Goal: Information Seeking & Learning: Learn about a topic

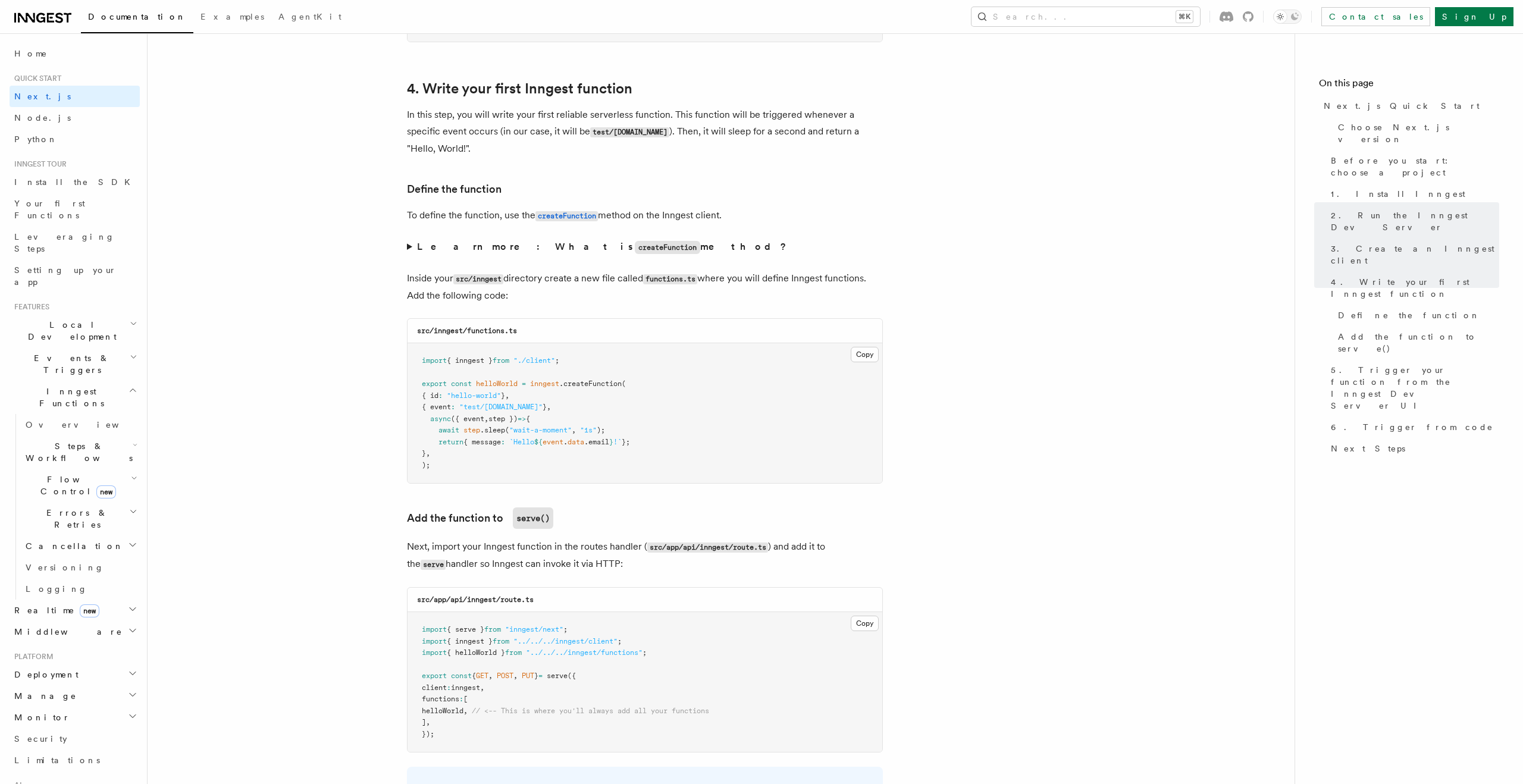
click at [85, 381] on h2 "Inngest Functions" at bounding box center [75, 397] width 131 height 33
click at [91, 607] on link "AgentKit" at bounding box center [75, 618] width 131 height 22
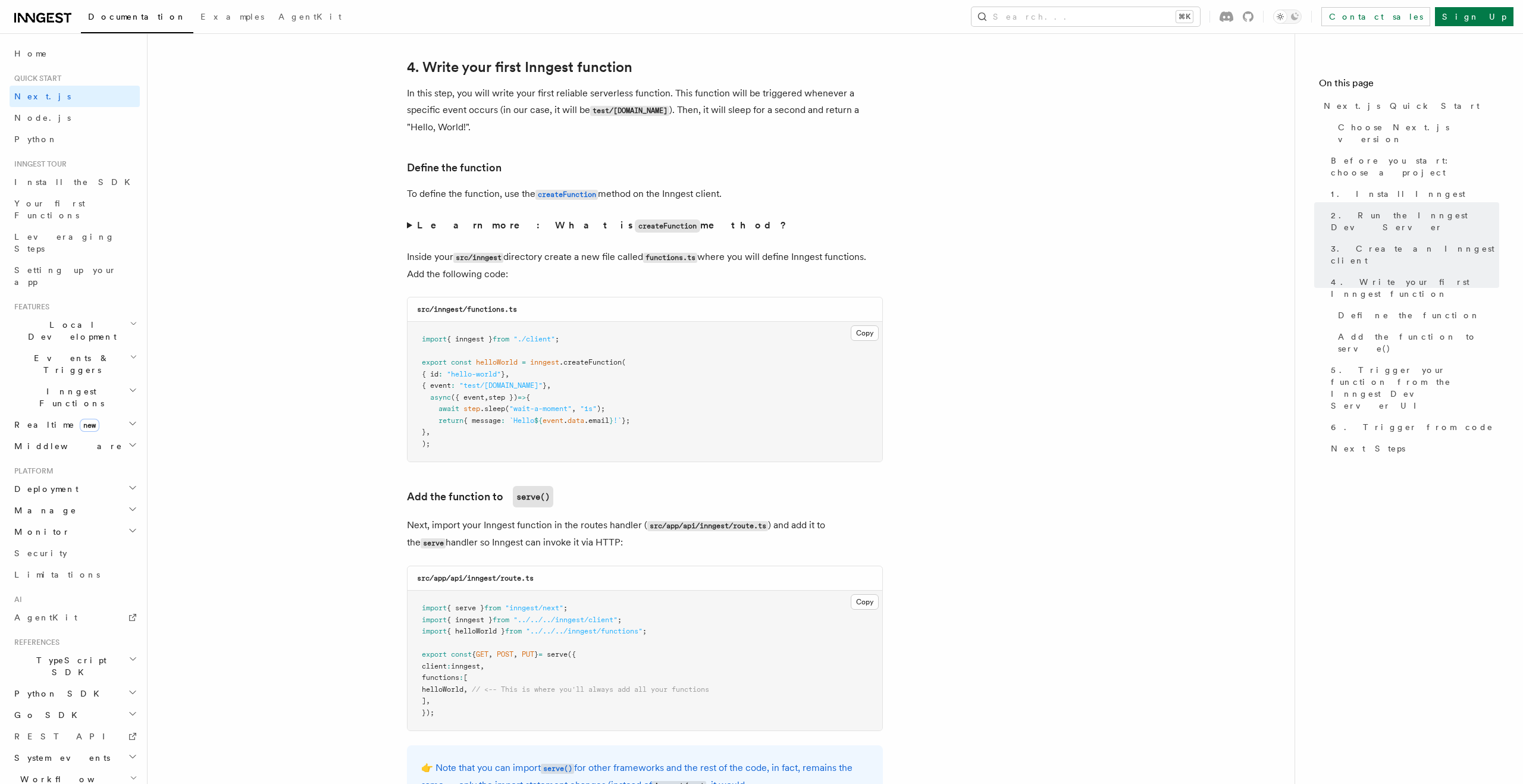
scroll to position [1912, 0]
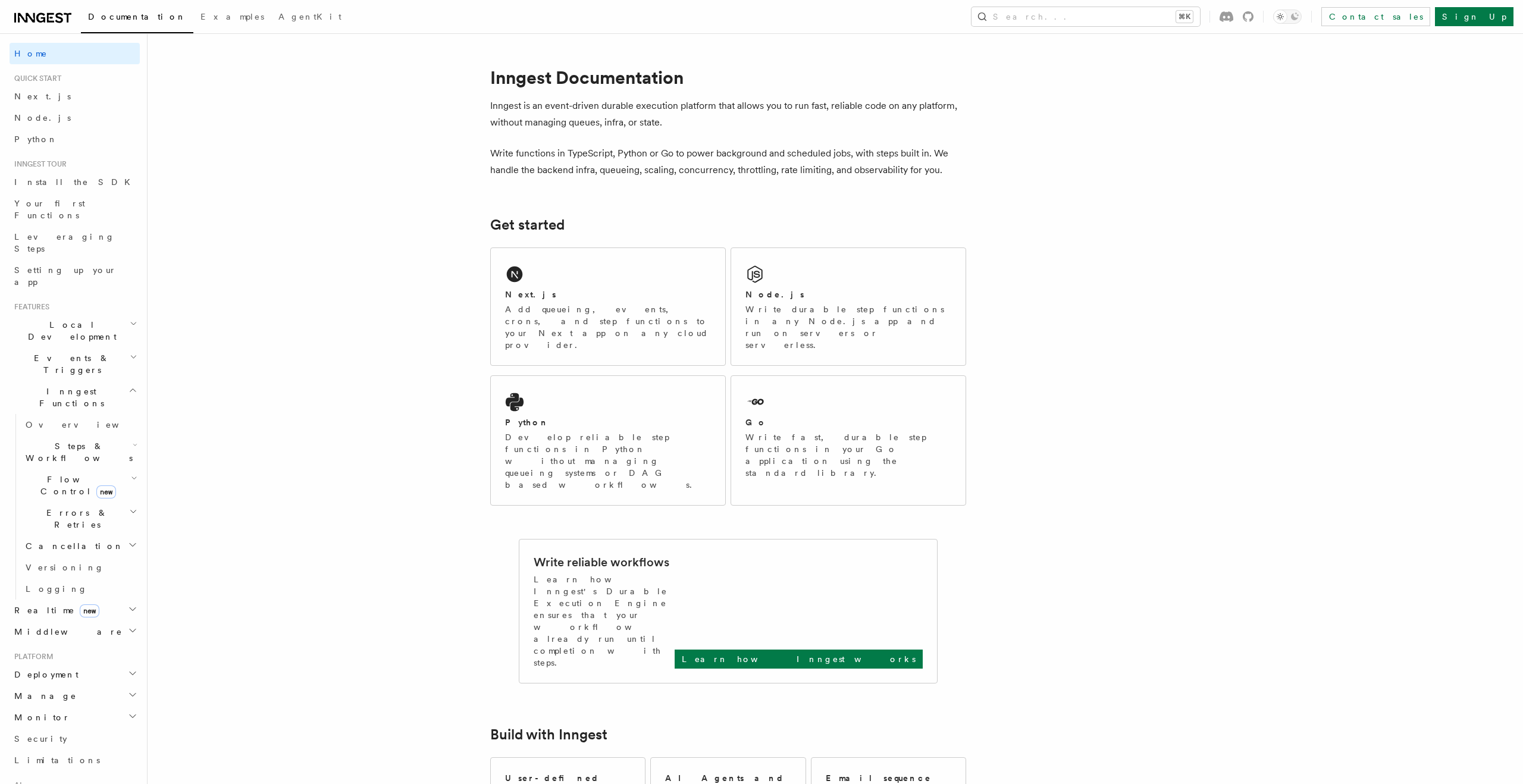
click at [133, 440] on icon "button" at bounding box center [135, 445] width 5 height 9
click at [60, 566] on link "AI Inference new" at bounding box center [86, 582] width 108 height 33
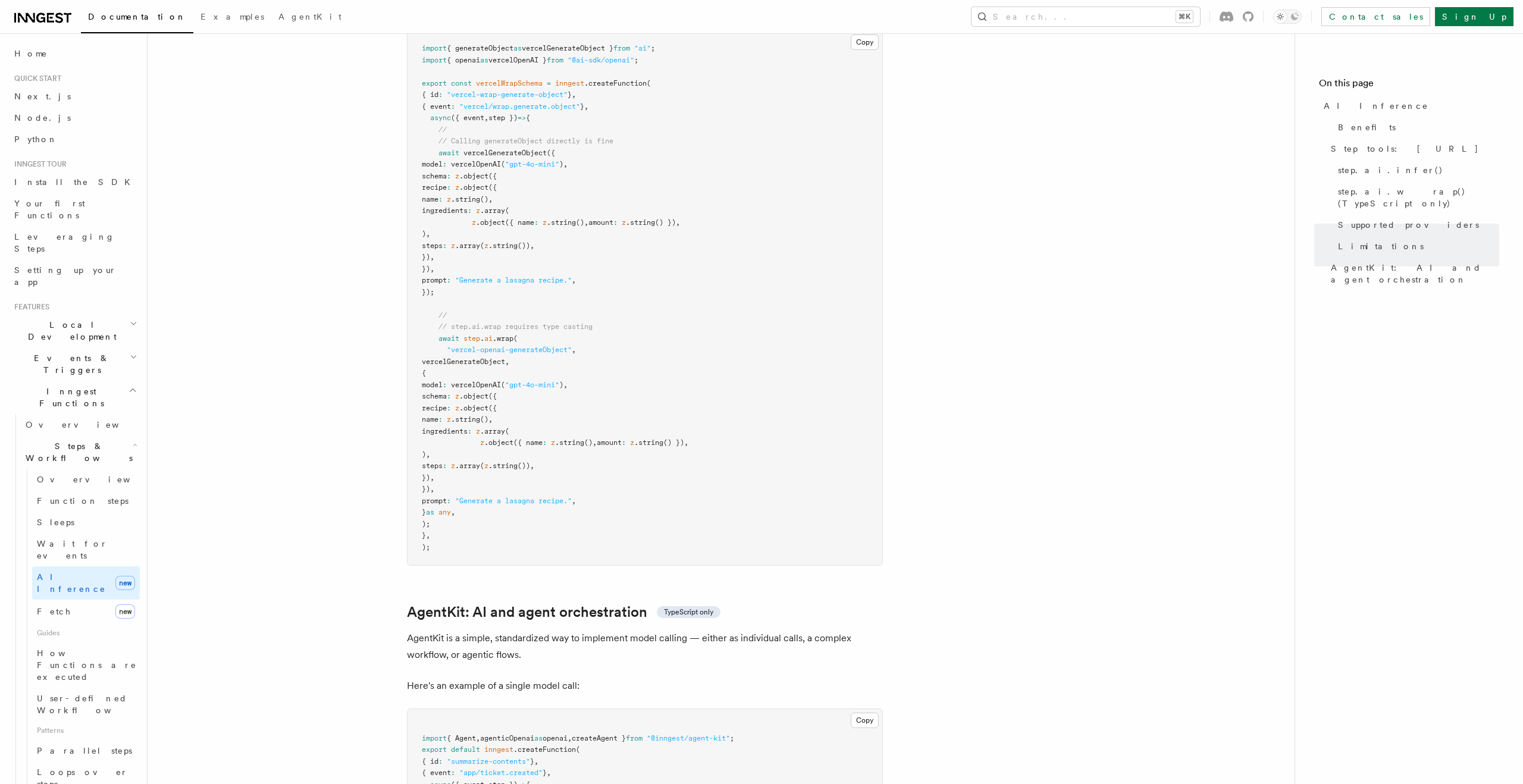
scroll to position [3341, 0]
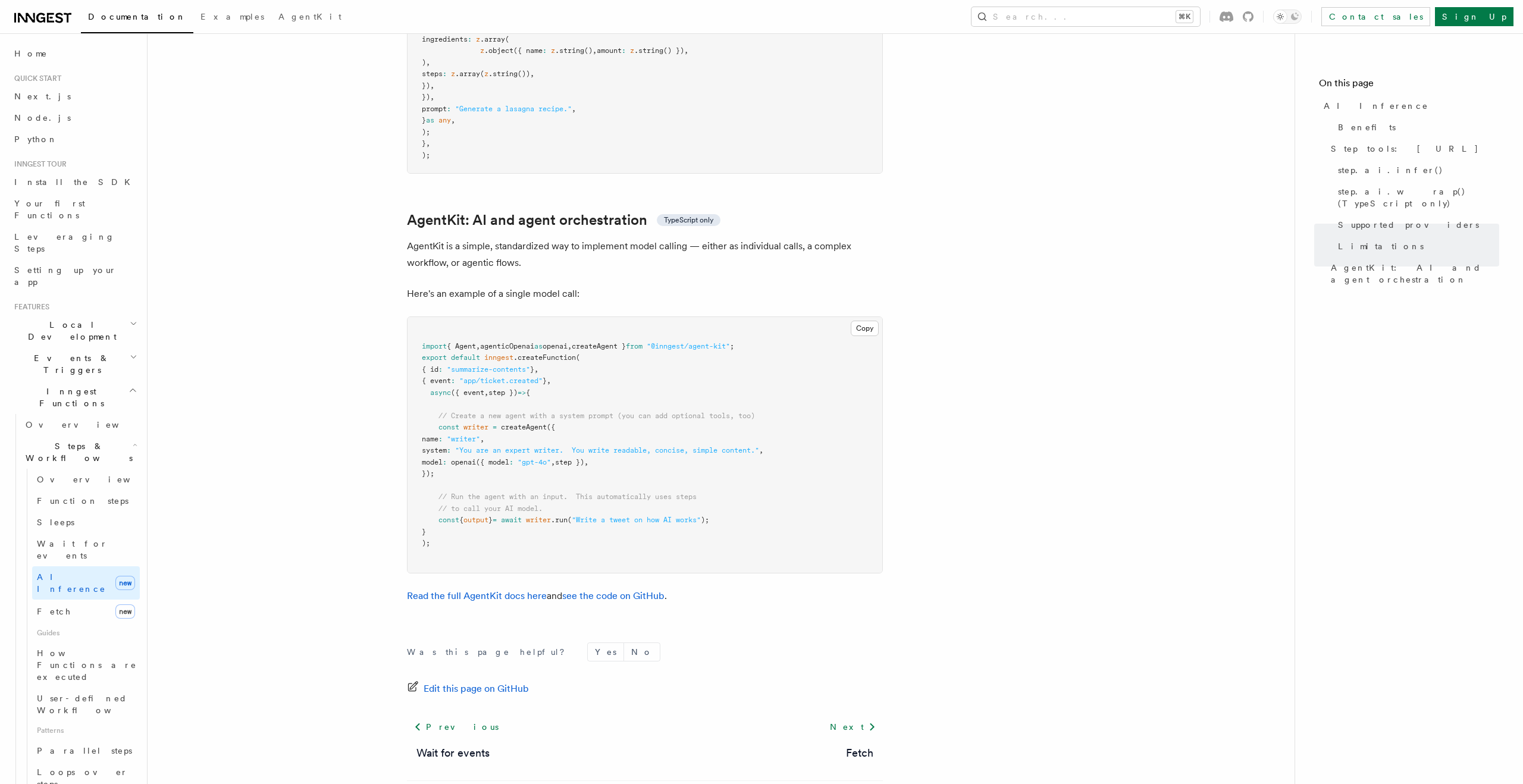
click at [861, 317] on pre "import { Agent , agenticOpenai as openai , createAgent } from "@inngest/agent-k…" at bounding box center [644, 445] width 474 height 256
click at [861, 320] on button "Copy Copied" at bounding box center [865, 328] width 28 height 15
drag, startPoint x: 775, startPoint y: 288, endPoint x: 376, endPoint y: 289, distance: 399.0
copy span "import { Agent , agenticOpenai as openai , createAgent } from "@inngest/agent-k…"
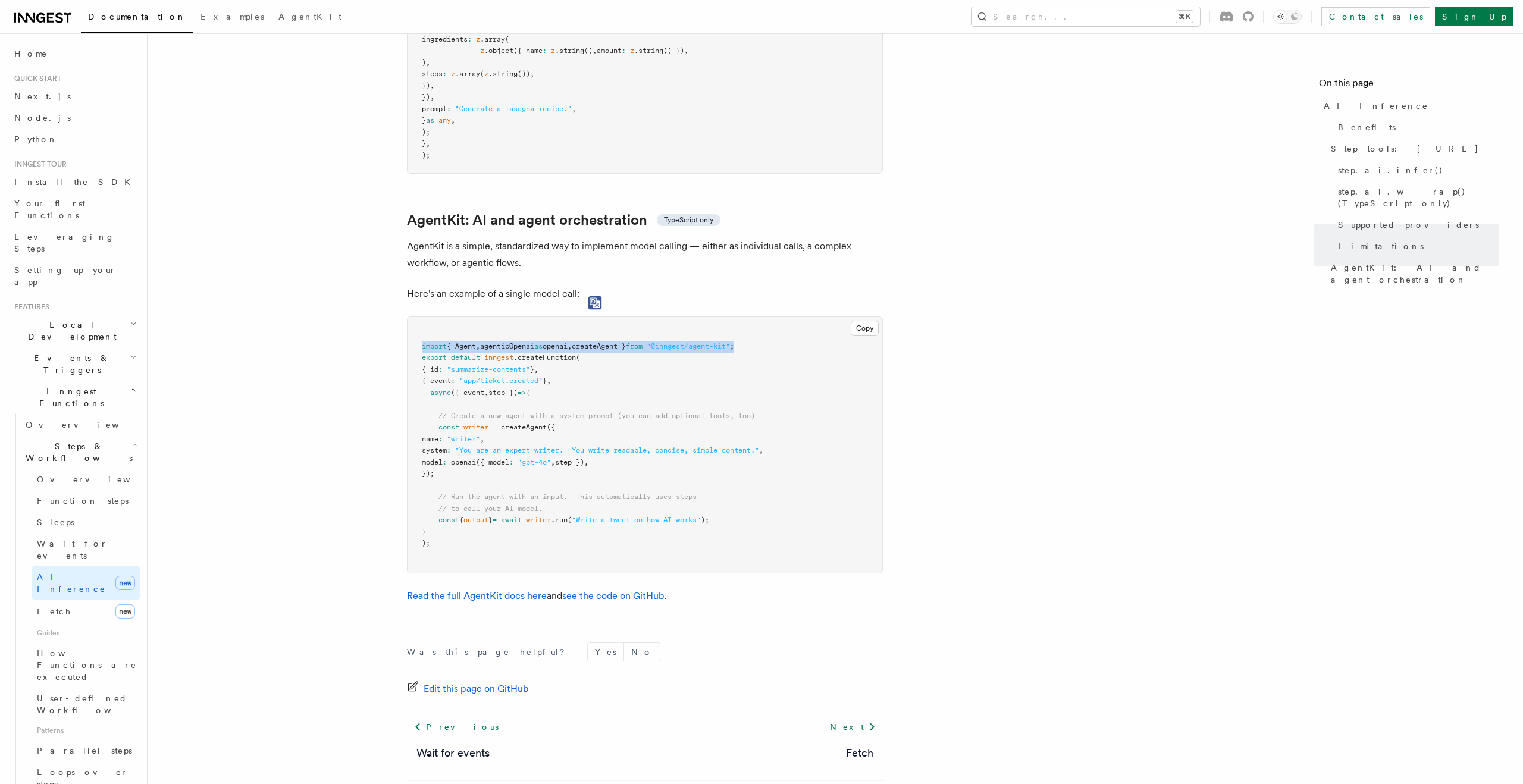
drag, startPoint x: 472, startPoint y: 389, endPoint x: 787, endPoint y: 368, distance: 315.7
click at [602, 421] on pre "import { Agent , agenticOpenai as openai , createAgent } from "@inngest/agent-k…" at bounding box center [644, 445] width 474 height 256
copy code "const writer = createAgent ({ name : "writer" , system : "You are an expert wri…"
drag, startPoint x: 754, startPoint y: 466, endPoint x: 437, endPoint y: 465, distance: 317.0
click at [437, 465] on pre "import { Agent , agenticOpenai as openai , createAgent } from "@inngest/agent-k…" at bounding box center [644, 445] width 474 height 256
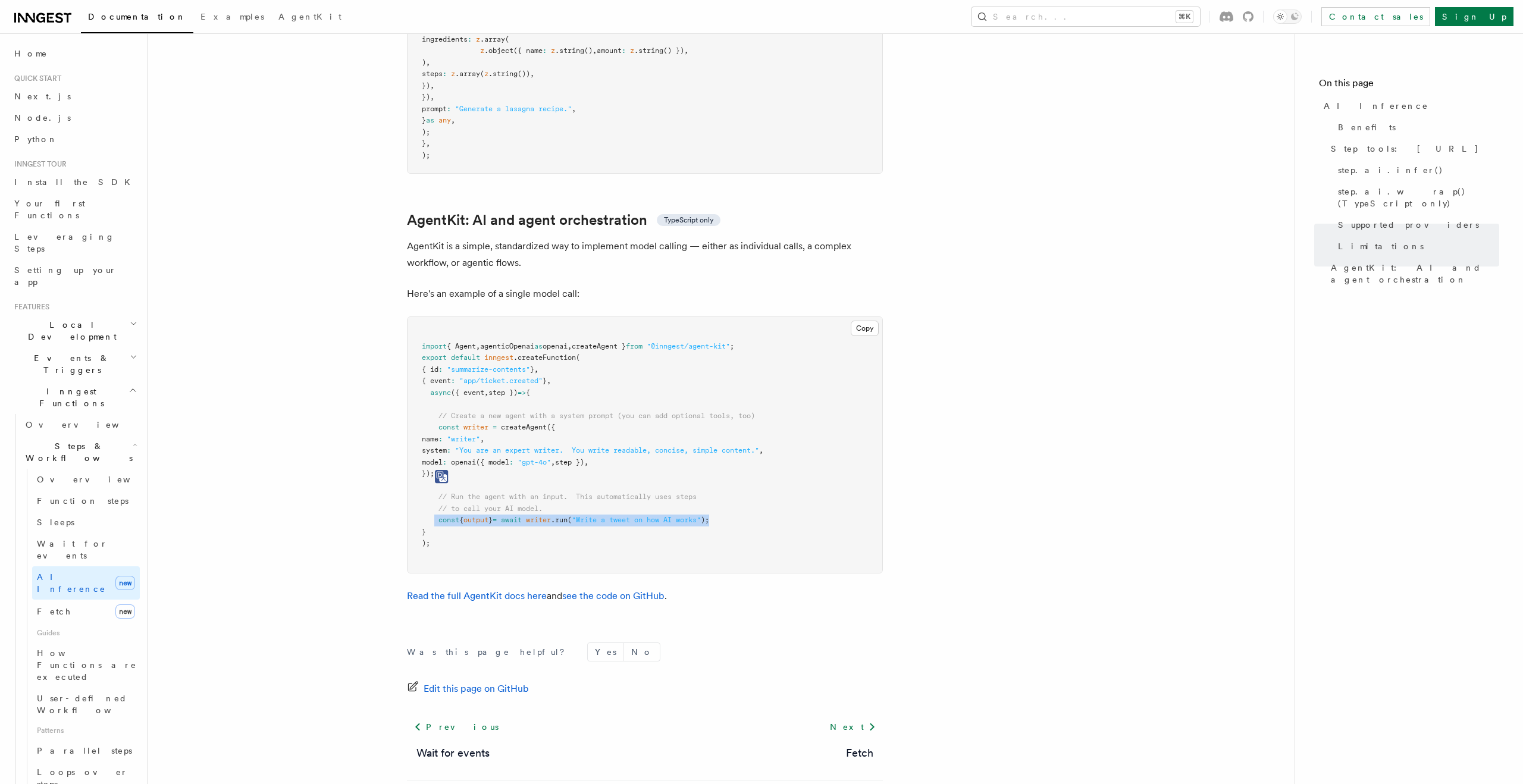
copy span "const { output } = await writer .run ( "Write a tweet on how AI works" );"
